Goal: Task Accomplishment & Management: Use online tool/utility

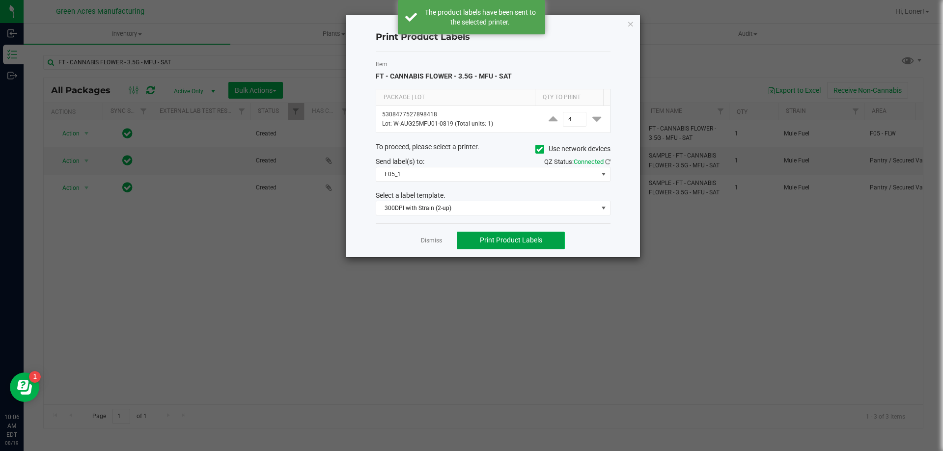
click at [504, 235] on button "Print Product Labels" at bounding box center [511, 241] width 108 height 18
click at [520, 243] on span "Print Product Labels" at bounding box center [511, 240] width 62 height 8
click at [490, 236] on button "Print Product Labels" at bounding box center [511, 241] width 108 height 18
click at [523, 246] on button "Print Product Labels" at bounding box center [511, 241] width 108 height 18
click at [526, 245] on button "Print Product Labels" at bounding box center [511, 241] width 108 height 18
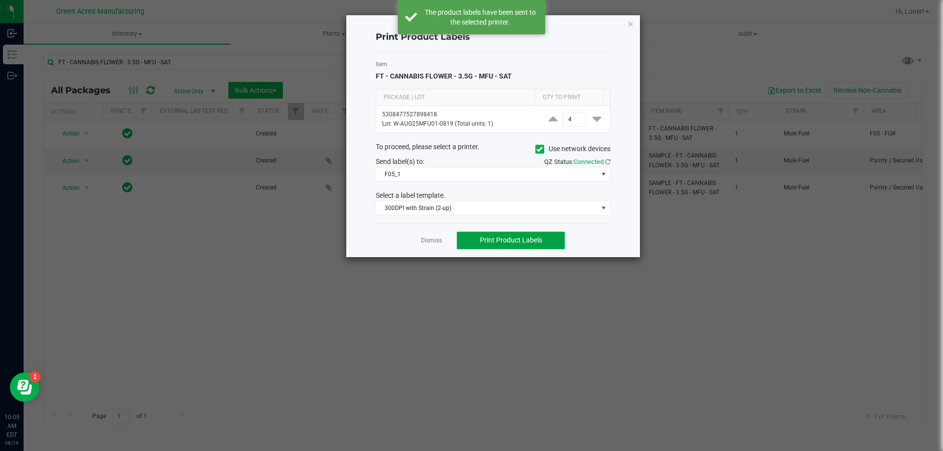
click at [508, 236] on button "Print Product Labels" at bounding box center [511, 241] width 108 height 18
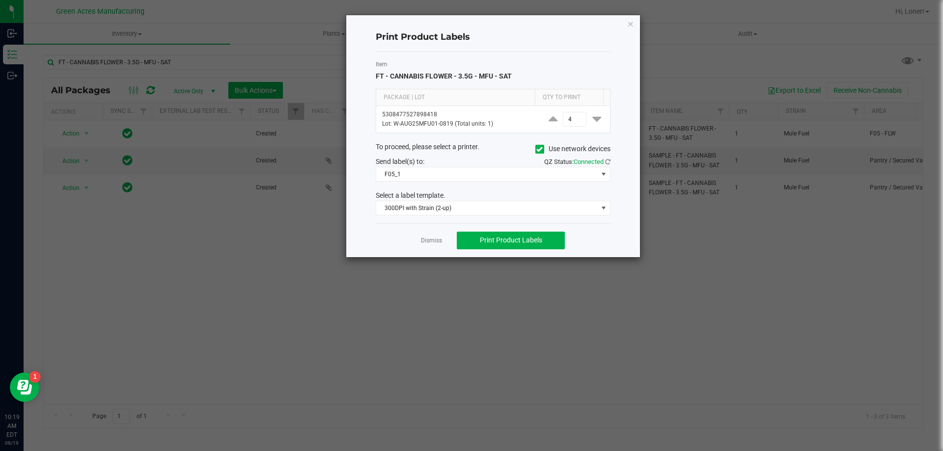
click at [774, 192] on ngb-modal-window "Print Product Labels Item FT - CANNABIS FLOWER - 3.5G - MFU - SAT Package | Lot…" at bounding box center [475, 225] width 950 height 451
click at [533, 239] on span "Print Product Labels" at bounding box center [511, 240] width 62 height 8
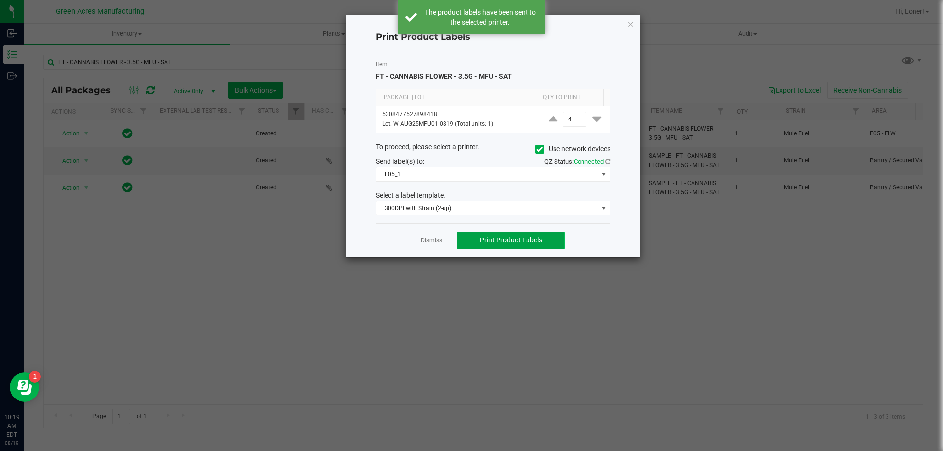
click at [518, 241] on span "Print Product Labels" at bounding box center [511, 240] width 62 height 8
click at [517, 245] on button "Print Product Labels" at bounding box center [511, 241] width 108 height 18
click at [490, 237] on span "Print Product Labels" at bounding box center [511, 240] width 62 height 8
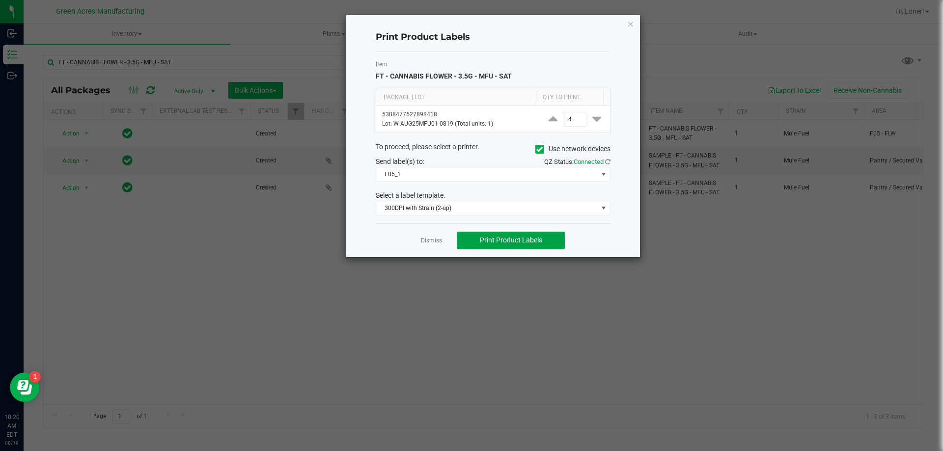
click at [486, 235] on button "Print Product Labels" at bounding box center [511, 241] width 108 height 18
click at [491, 238] on span "Print Product Labels" at bounding box center [511, 240] width 62 height 8
click at [508, 235] on button "Print Product Labels" at bounding box center [511, 241] width 108 height 18
click at [509, 235] on button "Print Product Labels" at bounding box center [511, 241] width 108 height 18
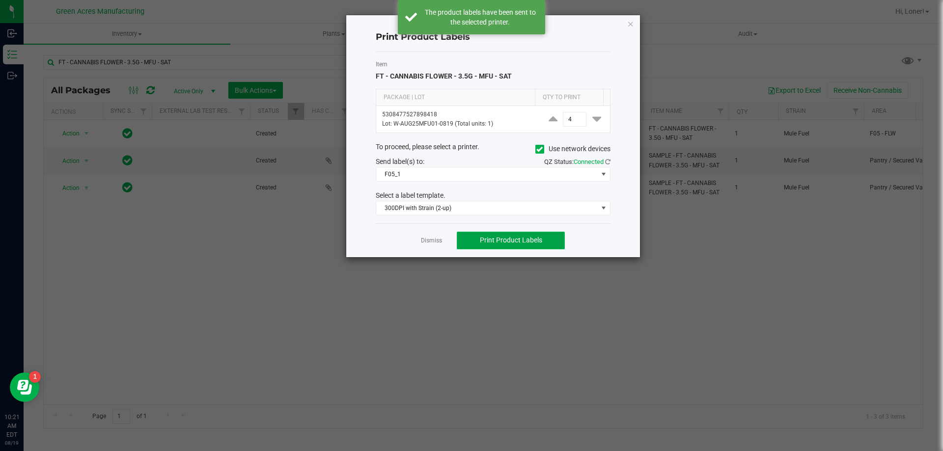
click at [510, 238] on span "Print Product Labels" at bounding box center [511, 240] width 62 height 8
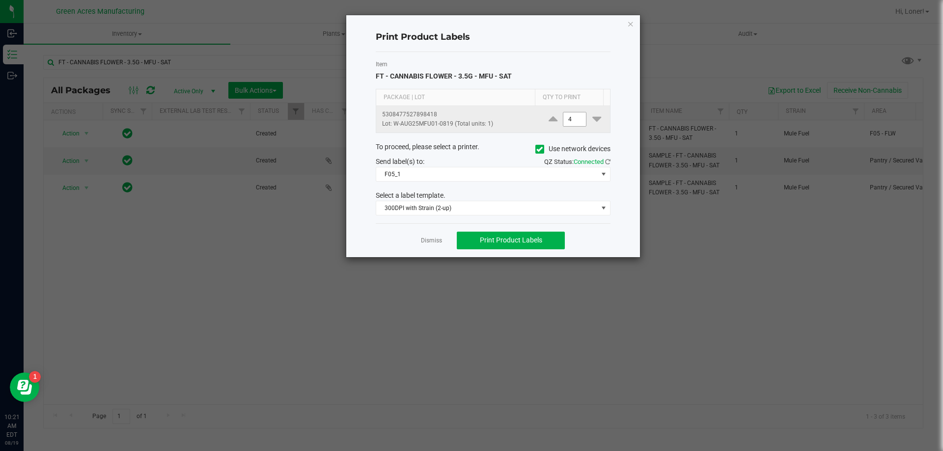
click at [563, 114] on input "4" at bounding box center [574, 119] width 23 height 14
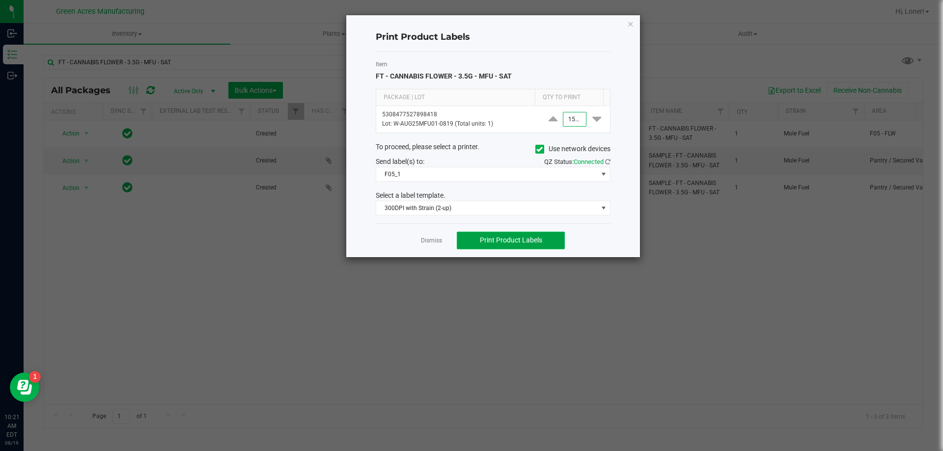
type input "1,500"
click at [519, 242] on span "Print Product Labels" at bounding box center [511, 240] width 62 height 8
